Goal: Navigation & Orientation: Find specific page/section

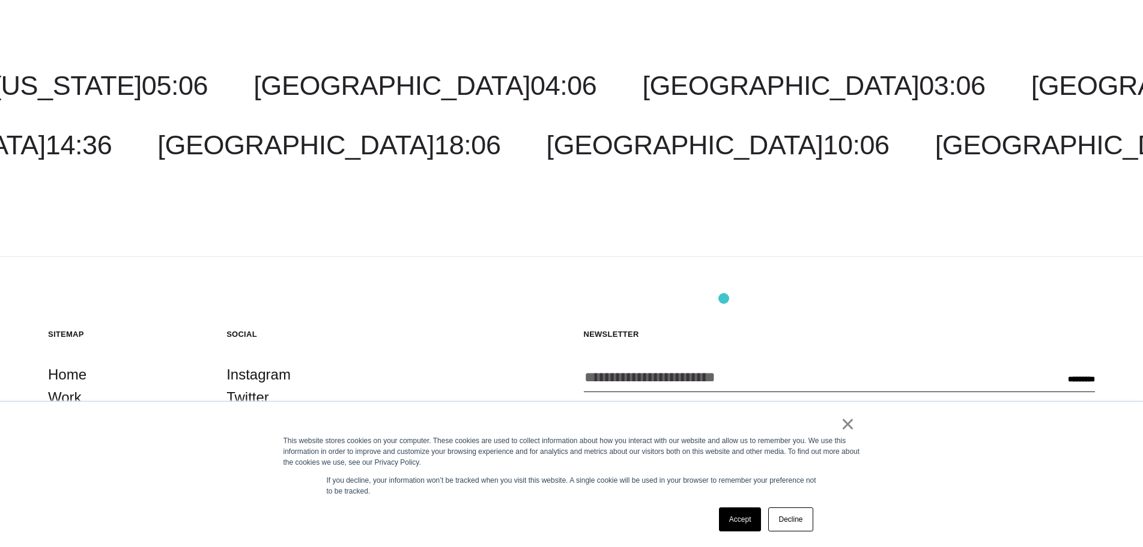
scroll to position [2212, 0]
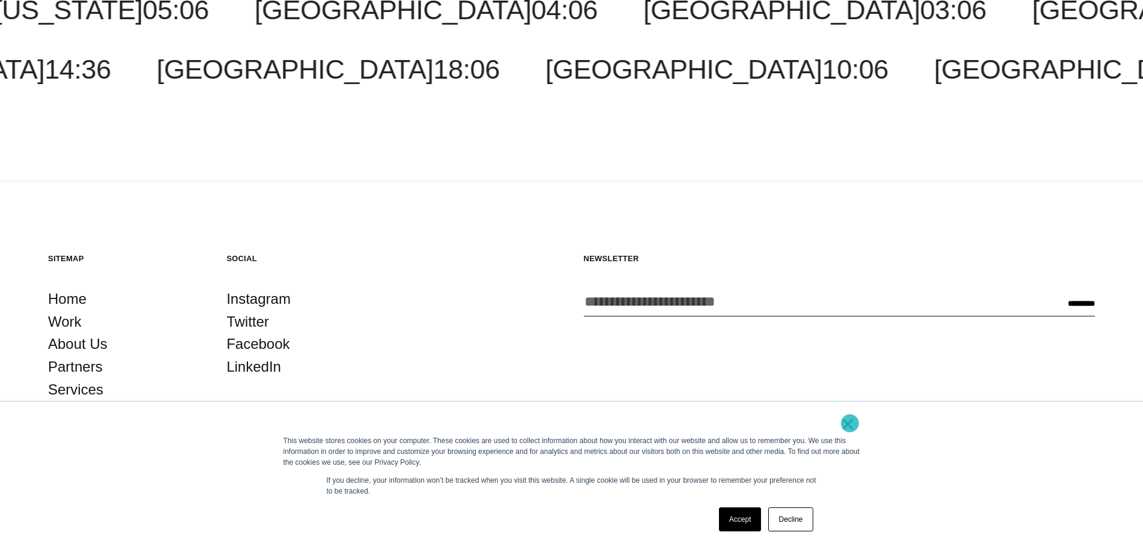
click at [850, 423] on link "×" at bounding box center [848, 423] width 14 height 11
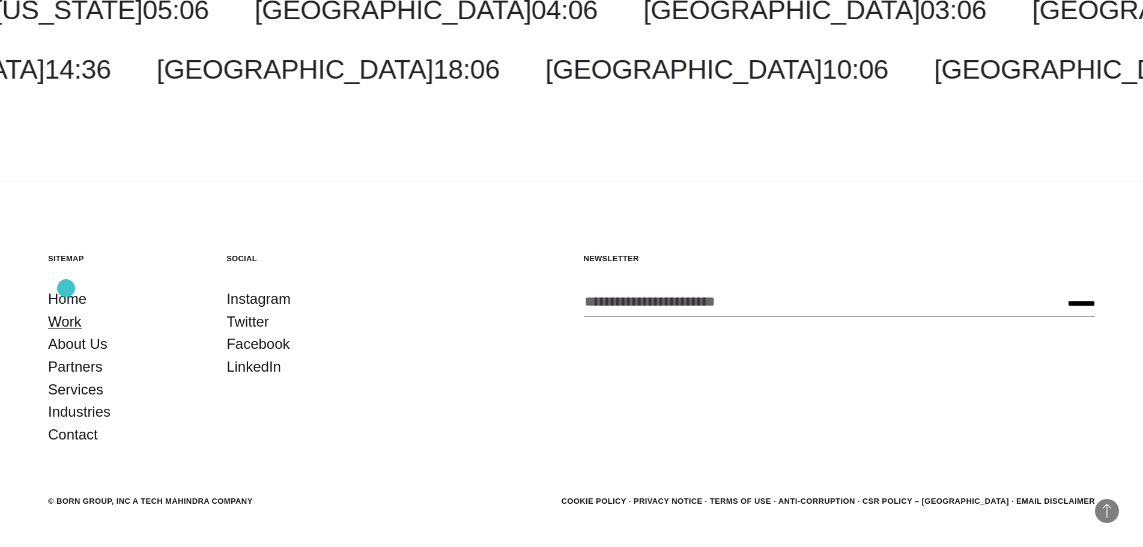
click at [66, 310] on link "Work" at bounding box center [65, 321] width 34 height 23
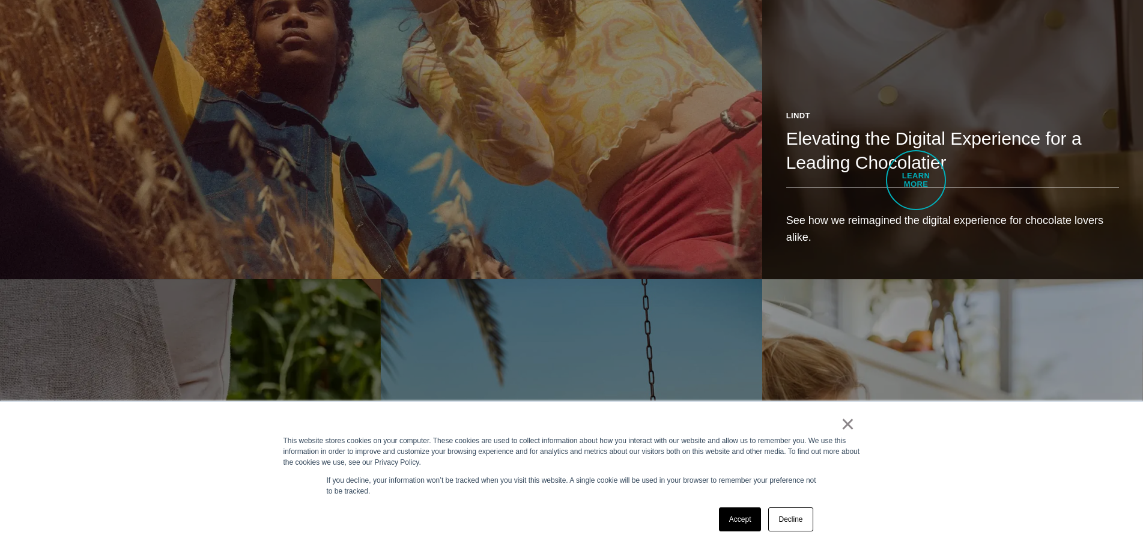
scroll to position [2101, 0]
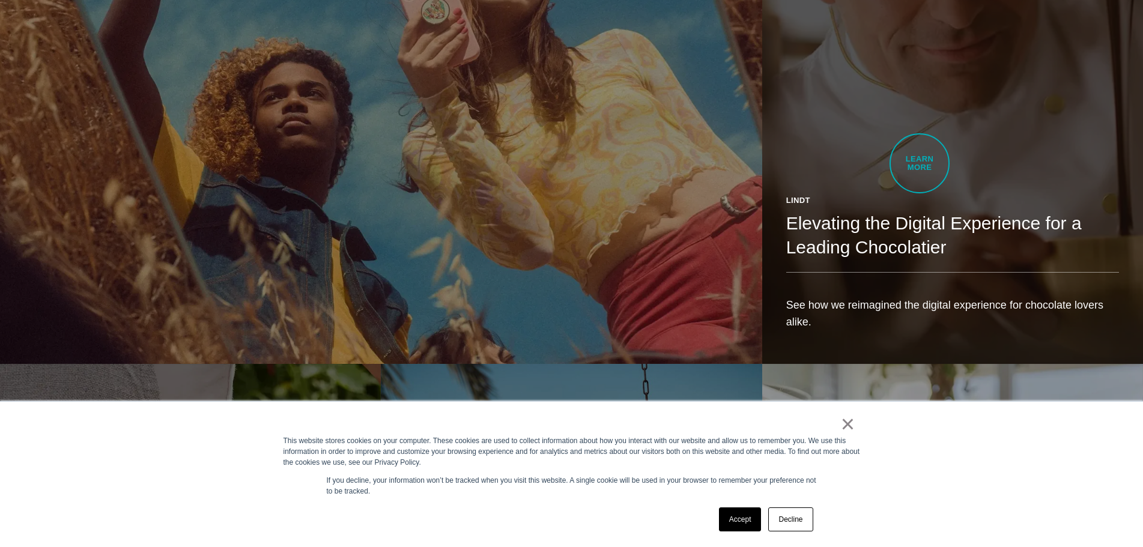
click at [919, 171] on div "Lindt Elevating the Digital Experience for a Leading Chocolatier See how we rei…" at bounding box center [952, 267] width 381 height 193
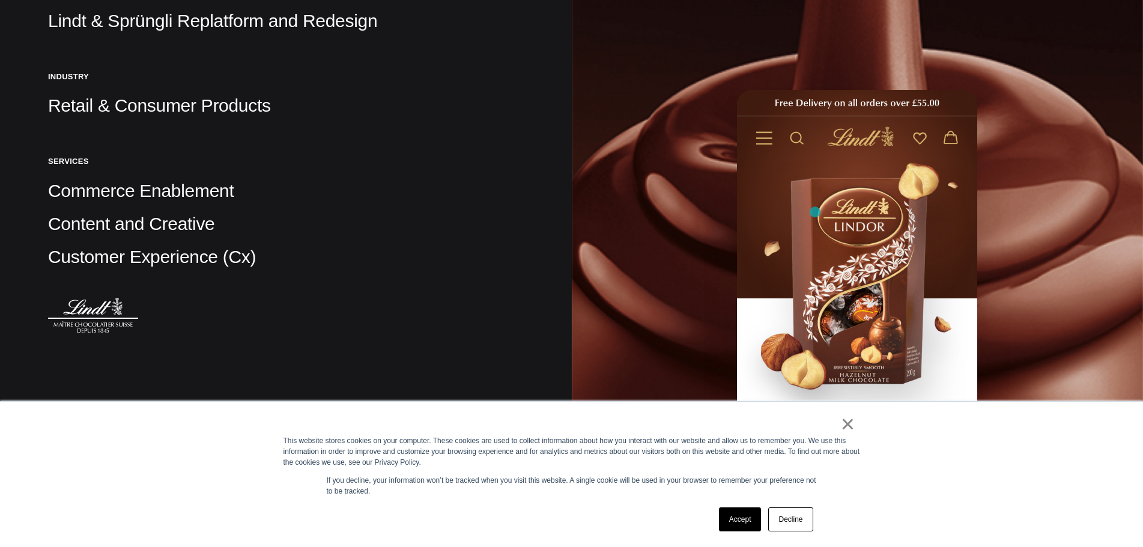
scroll to position [420, 0]
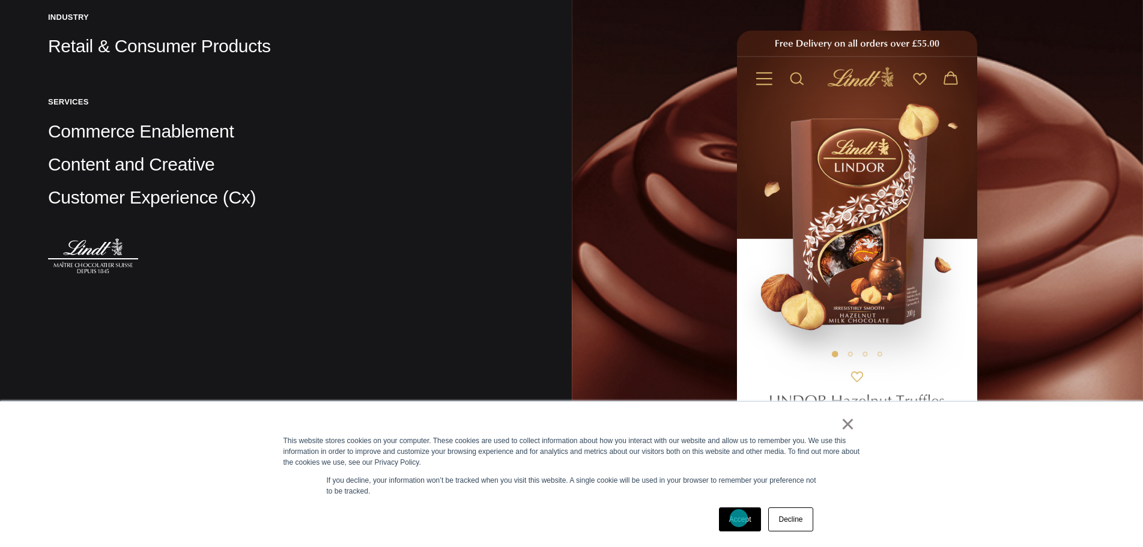
click at [738, 518] on link "Accept" at bounding box center [740, 519] width 43 height 24
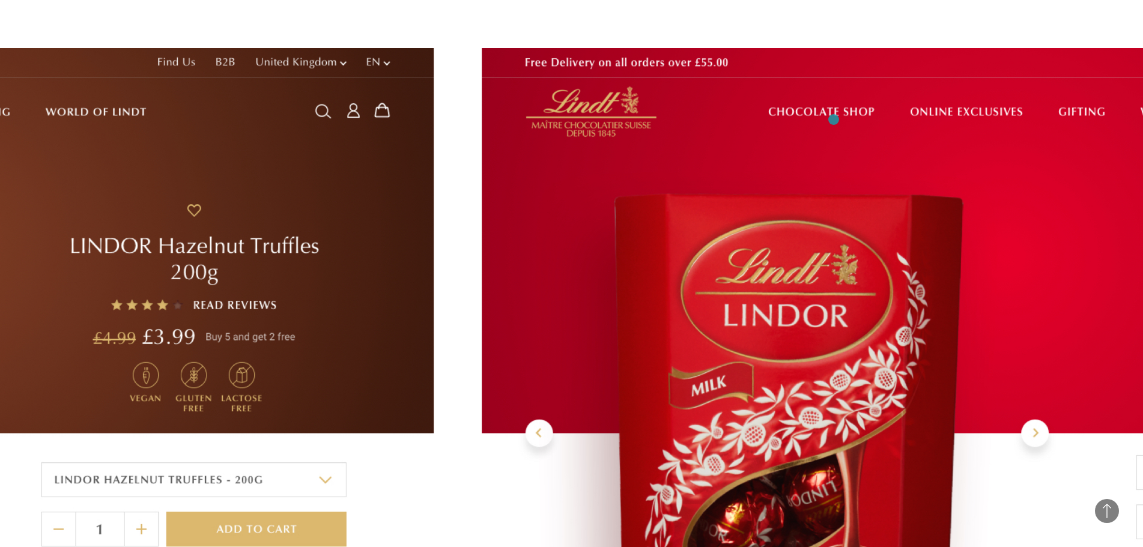
scroll to position [4203, 0]
